Goal: Transaction & Acquisition: Purchase product/service

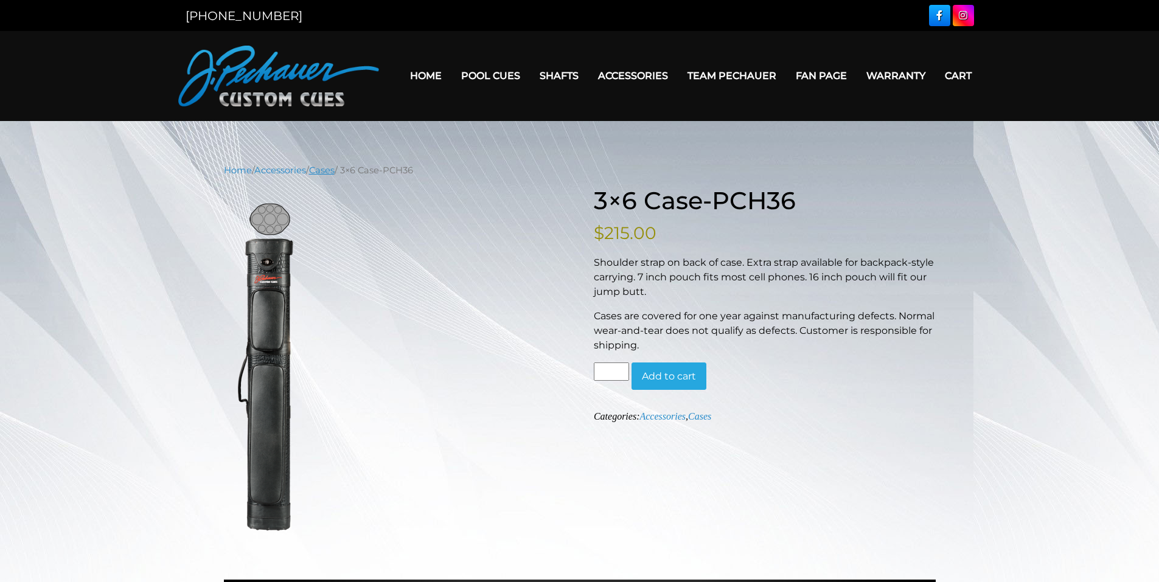
click at [332, 174] on link "Cases" at bounding box center [322, 170] width 26 height 11
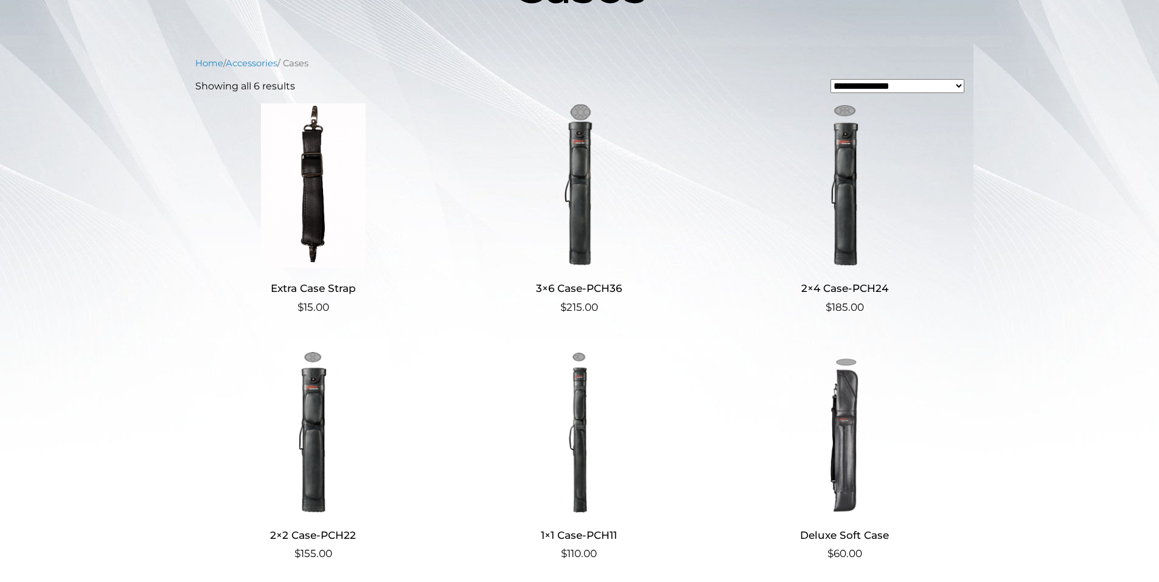
scroll to position [245, 0]
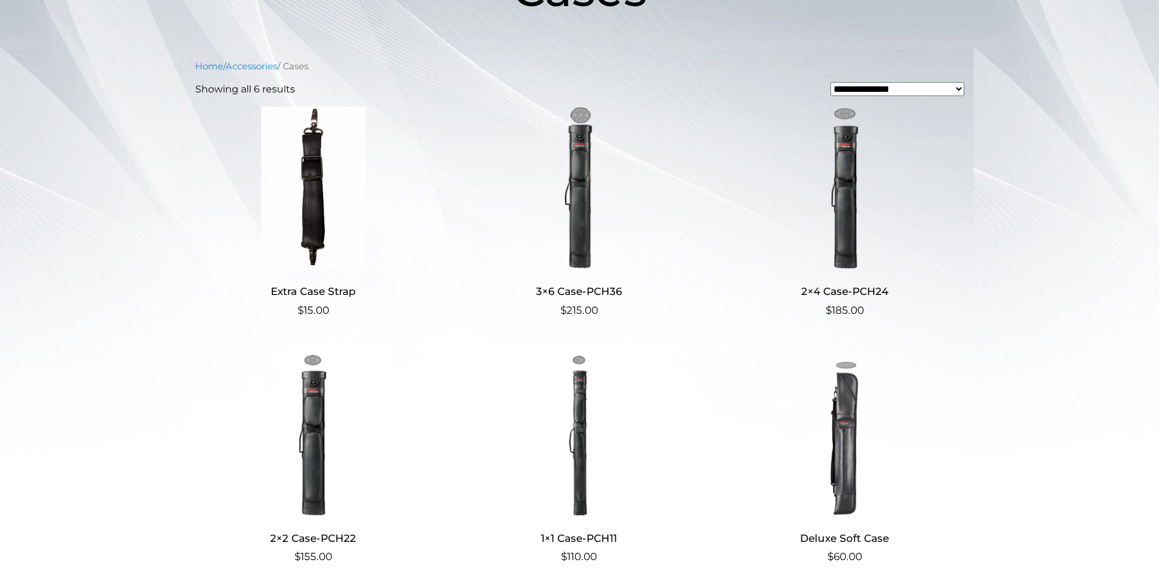
click at [574, 165] on img at bounding box center [579, 188] width 237 height 164
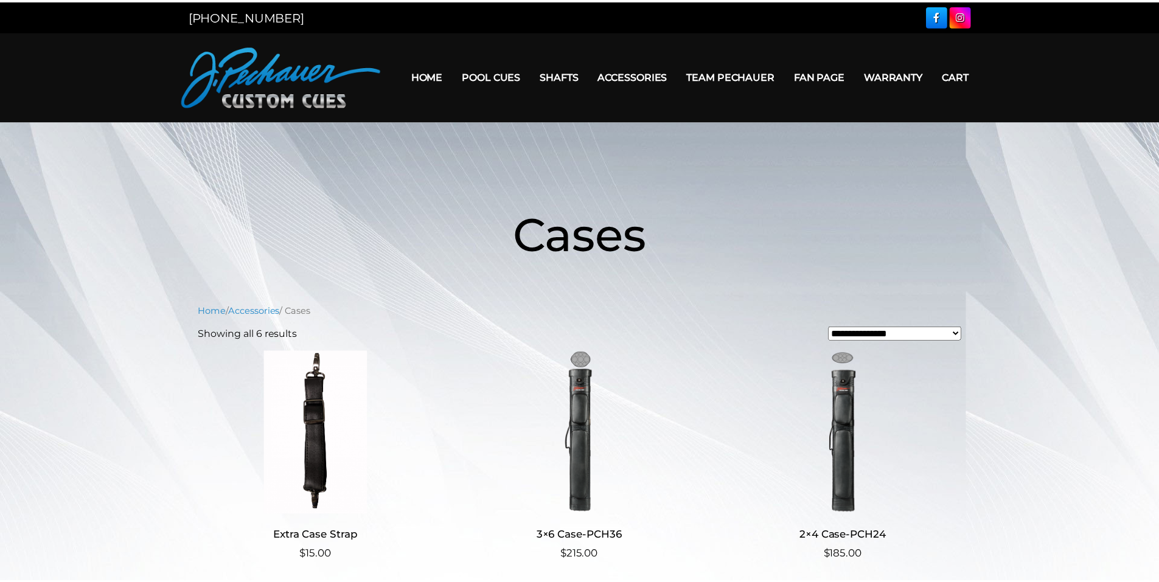
scroll to position [245, 0]
